Goal: Check status: Check status

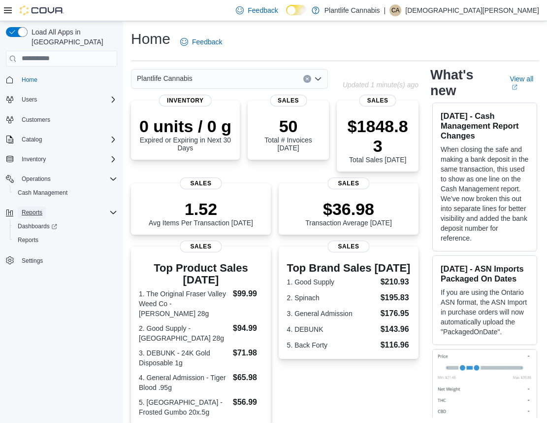
click at [34, 208] on span "Reports" at bounding box center [32, 212] width 21 height 8
click at [33, 208] on span "Reports" at bounding box center [32, 212] width 21 height 8
click at [48, 189] on span "Cash Management" at bounding box center [43, 193] width 50 height 8
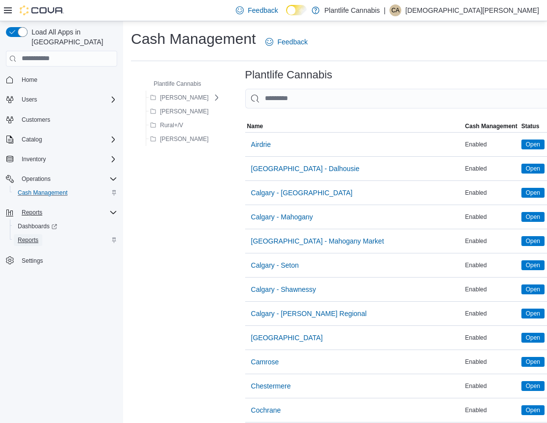
click at [31, 236] on span "Reports" at bounding box center [28, 240] width 21 height 8
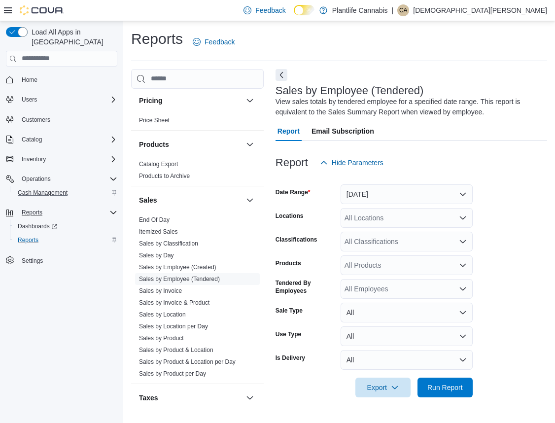
scroll to position [478, 0]
click at [167, 218] on link "End Of Day" at bounding box center [154, 219] width 31 height 7
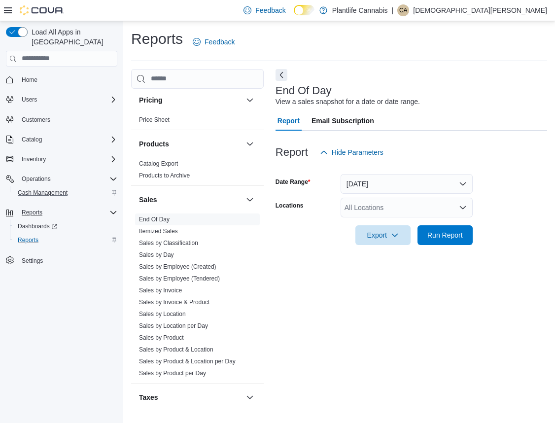
click at [403, 208] on div "All Locations" at bounding box center [406, 208] width 132 height 20
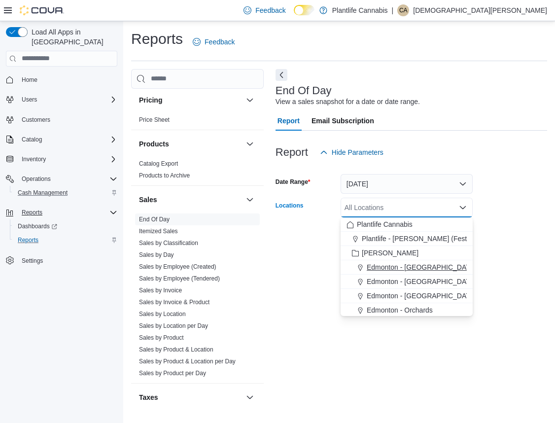
click at [430, 266] on span "Edmonton - [GEOGRAPHIC_DATA]" at bounding box center [420, 267] width 109 height 10
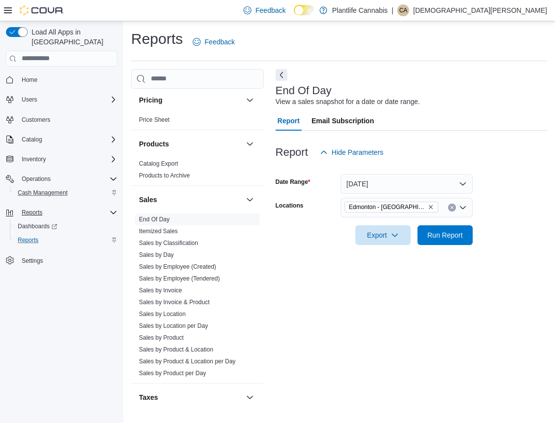
click at [535, 297] on div "End Of Day View a sales snapshot for a date or date range. Report Email Subscri…" at bounding box center [410, 237] width 271 height 337
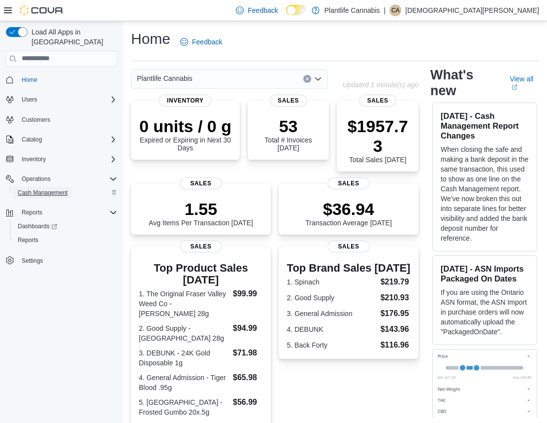
click at [44, 189] on span "Cash Management" at bounding box center [43, 193] width 50 height 8
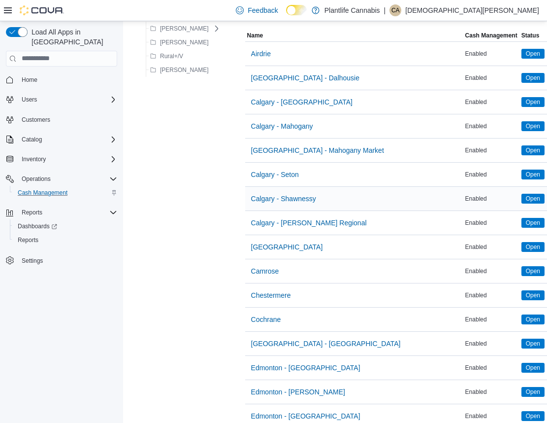
scroll to position [102, 0]
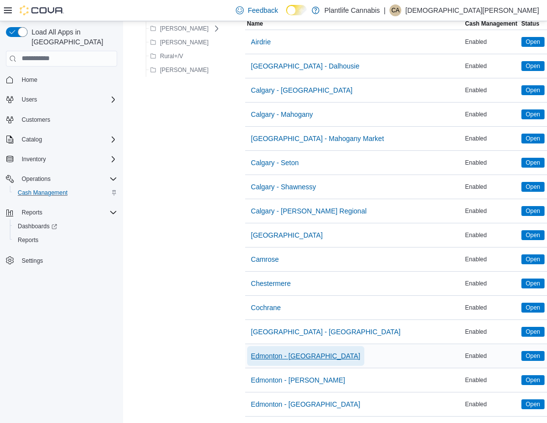
click at [306, 354] on span "Edmonton - [GEOGRAPHIC_DATA]" at bounding box center [305, 356] width 109 height 10
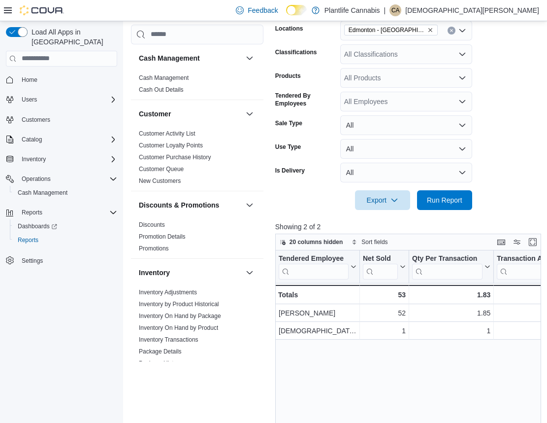
scroll to position [232, 0]
